Goal: Task Accomplishment & Management: Complete application form

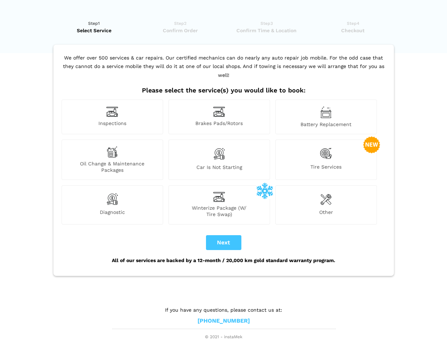
scroll to position [5, 0]
click at [112, 117] on img at bounding box center [112, 111] width 12 height 11
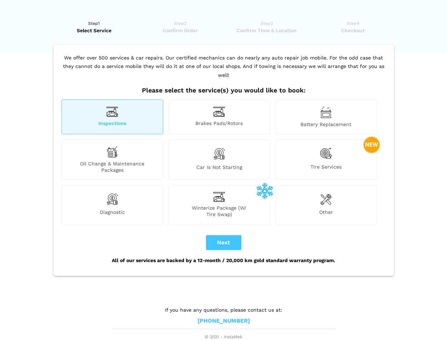
click at [219, 117] on img at bounding box center [219, 111] width 12 height 11
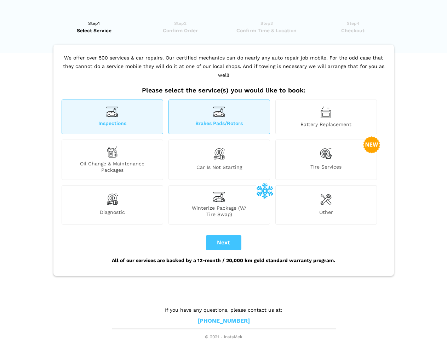
click at [326, 117] on img at bounding box center [325, 112] width 11 height 12
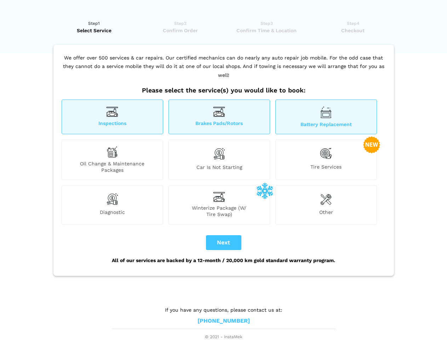
click at [112, 160] on div "Oil Change & Maintenance Packages" at bounding box center [113, 159] width 102 height 40
click at [219, 160] on img at bounding box center [219, 153] width 12 height 15
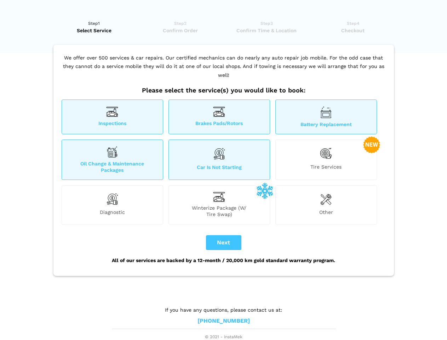
click at [326, 160] on img at bounding box center [326, 153] width 12 height 15
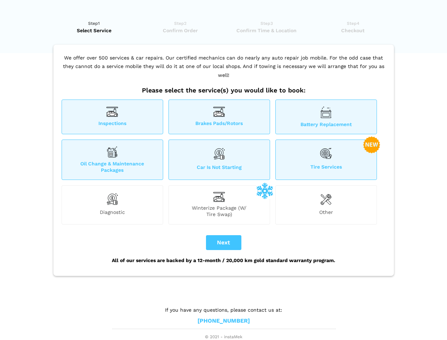
click at [112, 205] on img at bounding box center [112, 199] width 12 height 14
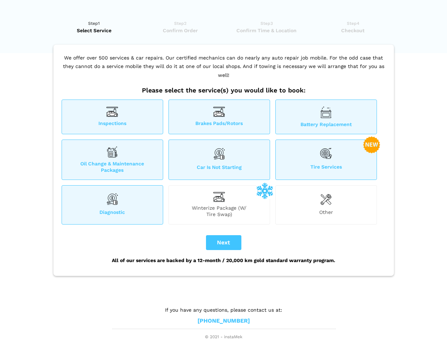
click at [219, 205] on span "Winterize Package (W/ Tire Swap)" at bounding box center [219, 211] width 101 height 13
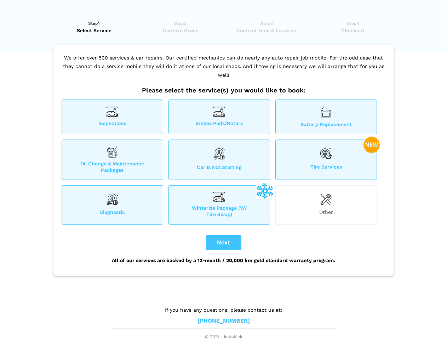
click at [326, 205] on img at bounding box center [325, 199] width 11 height 14
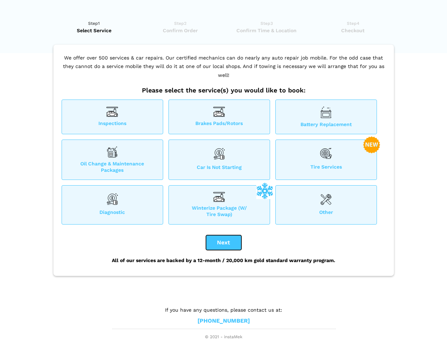
click at [224, 242] on button "Next" at bounding box center [223, 242] width 35 height 15
checkbox input "true"
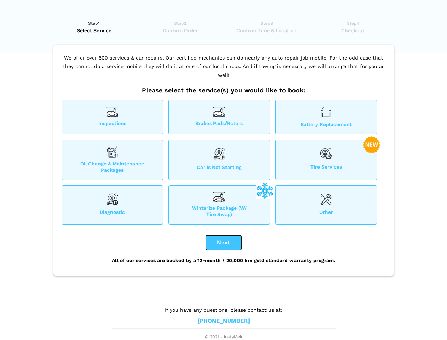
checkbox input "true"
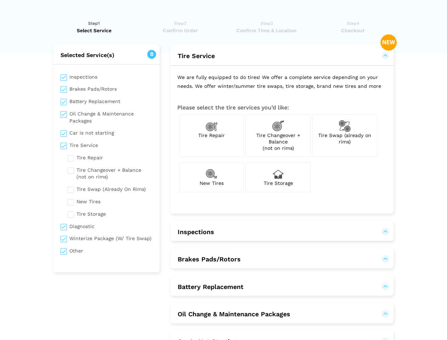
scroll to position [0, 0]
